Goal: Task Accomplishment & Management: Use online tool/utility

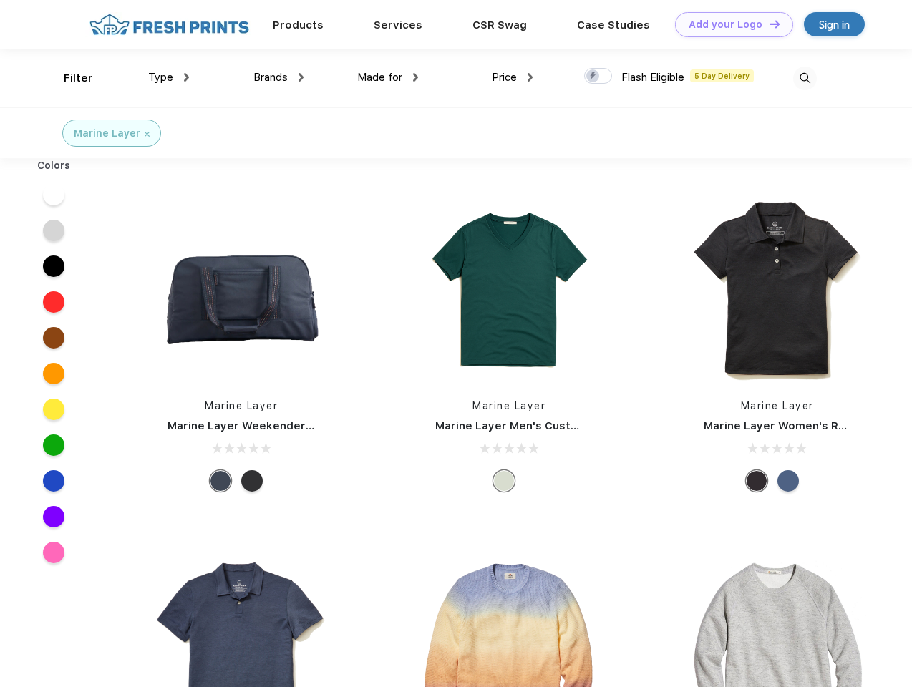
click at [729, 24] on link "Add your Logo Design Tool" at bounding box center [734, 24] width 118 height 25
click at [0, 0] on div "Design Tool" at bounding box center [0, 0] width 0 height 0
click at [768, 24] on link "Add your Logo Design Tool" at bounding box center [734, 24] width 118 height 25
click at [69, 78] on div "Filter" at bounding box center [78, 78] width 29 height 16
click at [169, 77] on span "Type" at bounding box center [160, 77] width 25 height 13
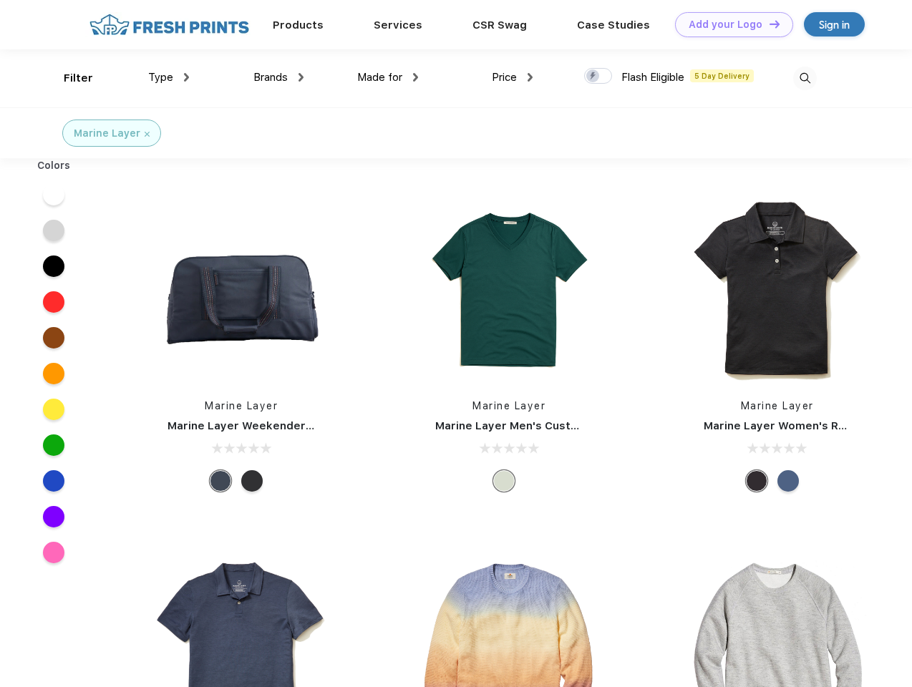
click at [279, 77] on span "Brands" at bounding box center [270, 77] width 34 height 13
click at [388, 77] on span "Made for" at bounding box center [379, 77] width 45 height 13
click at [513, 77] on span "Price" at bounding box center [504, 77] width 25 height 13
click at [599, 77] on div at bounding box center [598, 76] width 28 height 16
click at [594, 77] on input "checkbox" at bounding box center [588, 71] width 9 height 9
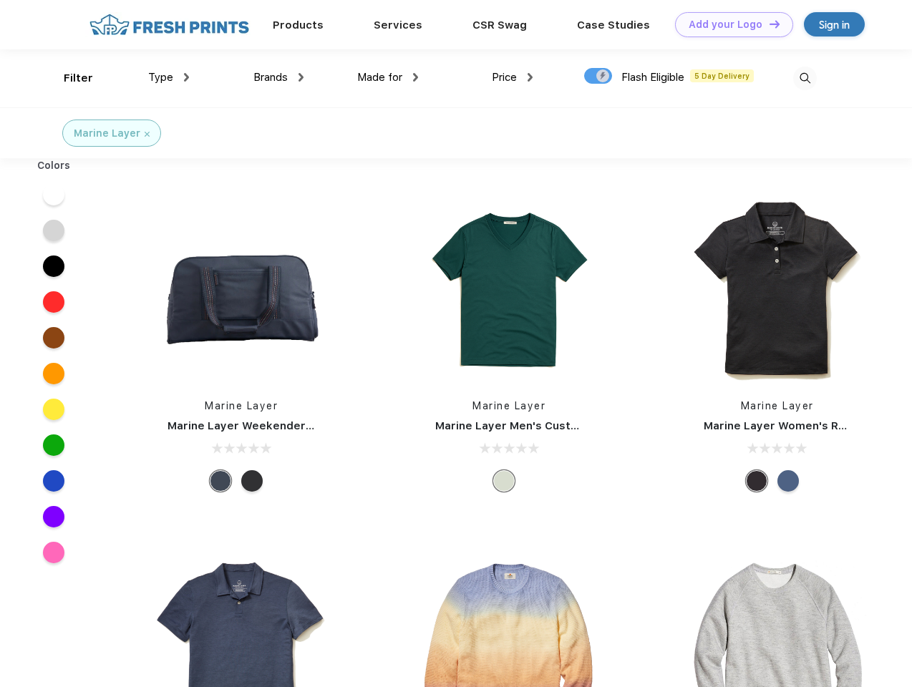
click at [805, 78] on img at bounding box center [805, 79] width 24 height 24
